Goal: Find specific page/section: Find specific page/section

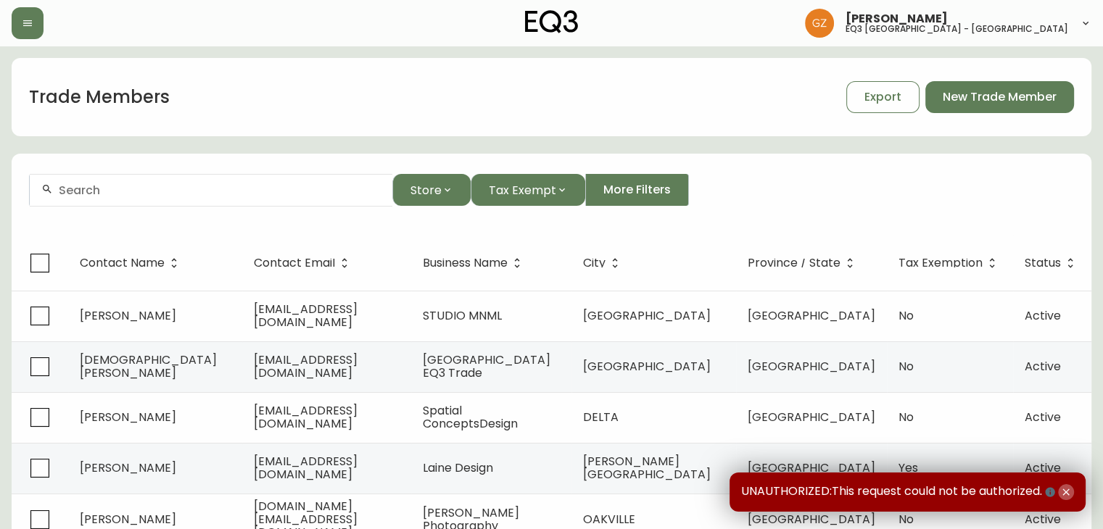
click at [1063, 491] on icon "button" at bounding box center [1066, 493] width 12 height 12
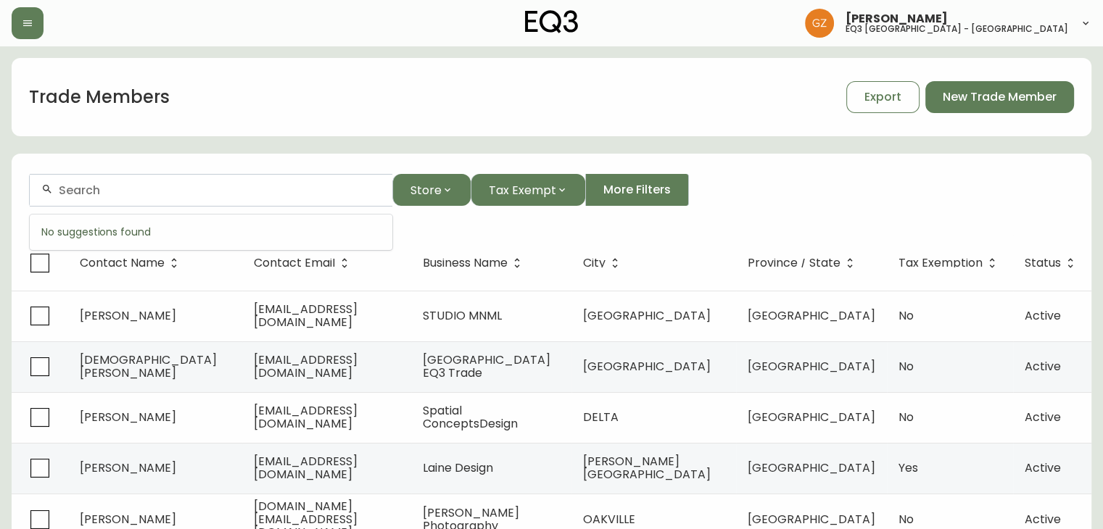
click at [173, 196] on input "text" at bounding box center [220, 190] width 322 height 14
click at [335, 192] on input "text" at bounding box center [220, 190] width 322 height 14
click at [109, 190] on input "text" at bounding box center [220, 190] width 322 height 14
